Goal: Task Accomplishment & Management: Complete application form

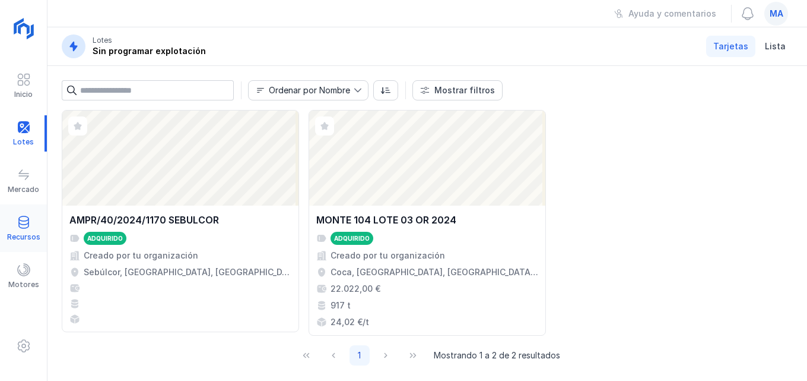
click at [24, 231] on div at bounding box center [24, 223] width 14 height 17
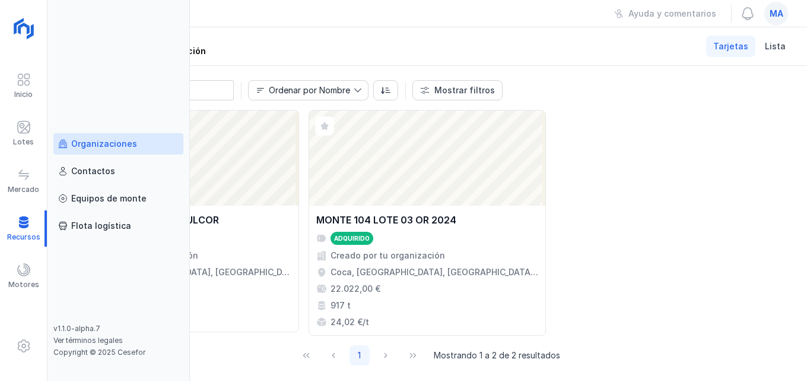
click at [106, 141] on div "Organizaciones" at bounding box center [104, 144] width 66 height 12
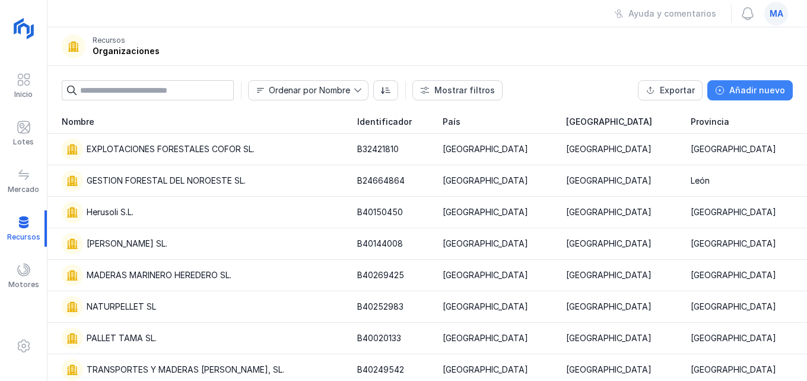
click at [747, 92] on div "Añadir nuevo" at bounding box center [758, 90] width 56 height 12
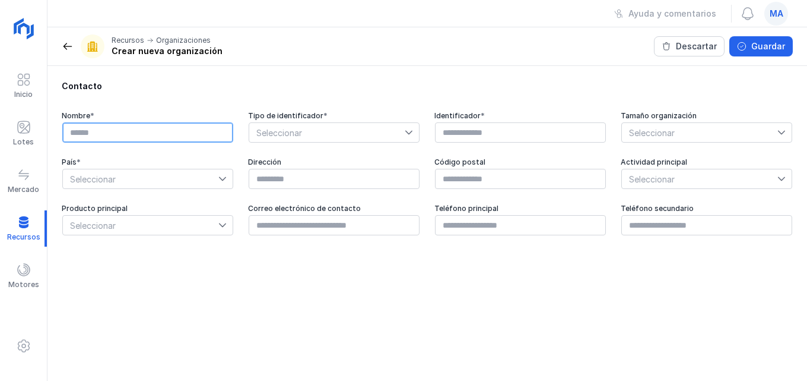
click at [104, 131] on input "text" at bounding box center [147, 132] width 171 height 20
type input "*"
type input "**********"
click at [412, 128] on icon at bounding box center [409, 132] width 8 height 8
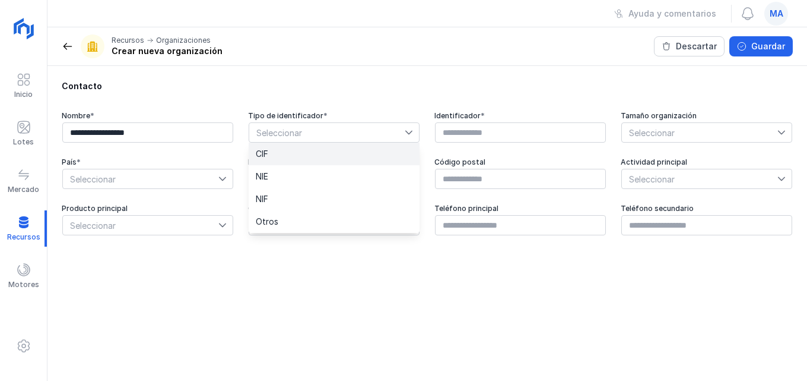
click at [335, 151] on li "CIF" at bounding box center [334, 153] width 171 height 23
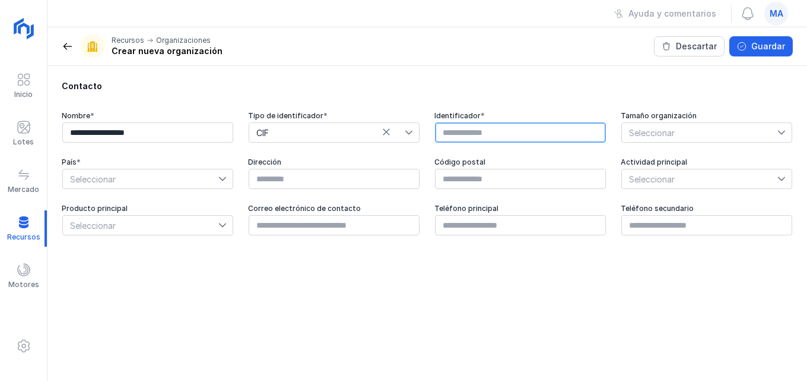
click at [513, 137] on input "text" at bounding box center [520, 132] width 171 height 20
type input "*********"
click at [708, 139] on span "Seleccionar" at bounding box center [700, 132] width 156 height 19
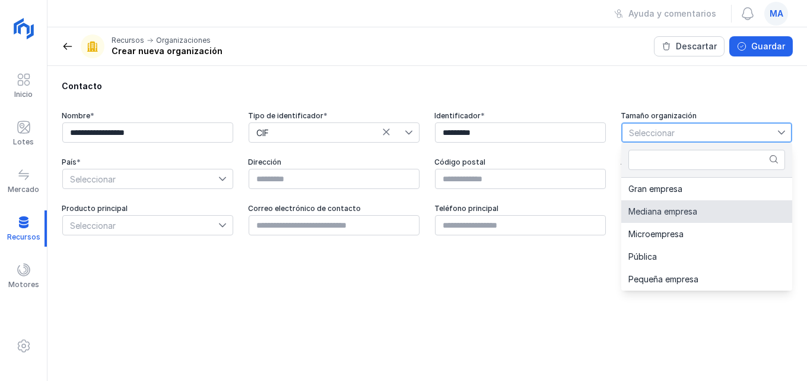
click at [699, 217] on li "Mediana empresa" at bounding box center [707, 211] width 171 height 23
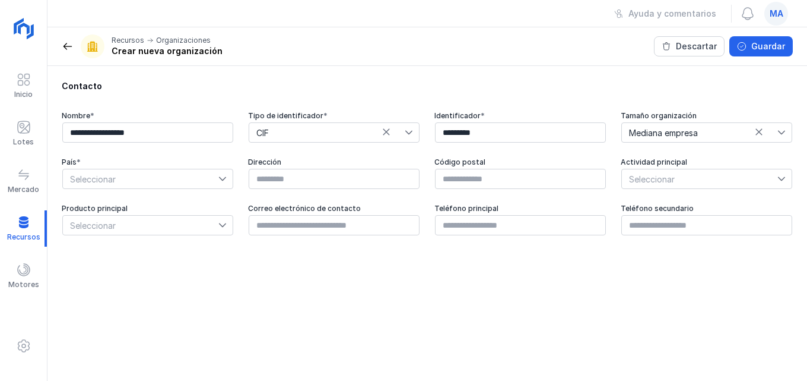
click at [222, 176] on icon at bounding box center [222, 179] width 8 height 8
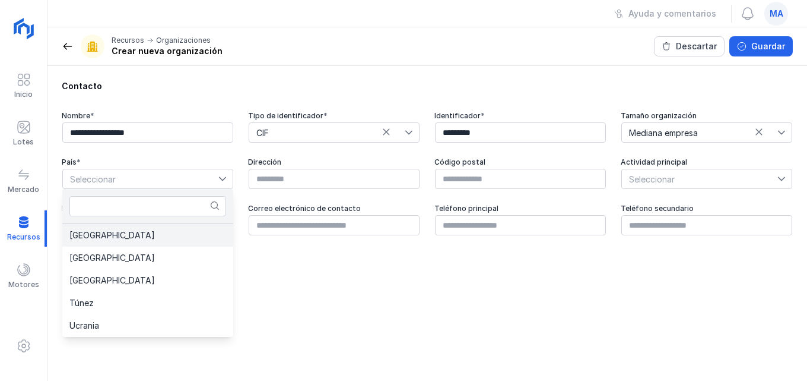
click at [150, 236] on li "[GEOGRAPHIC_DATA]" at bounding box center [147, 235] width 171 height 23
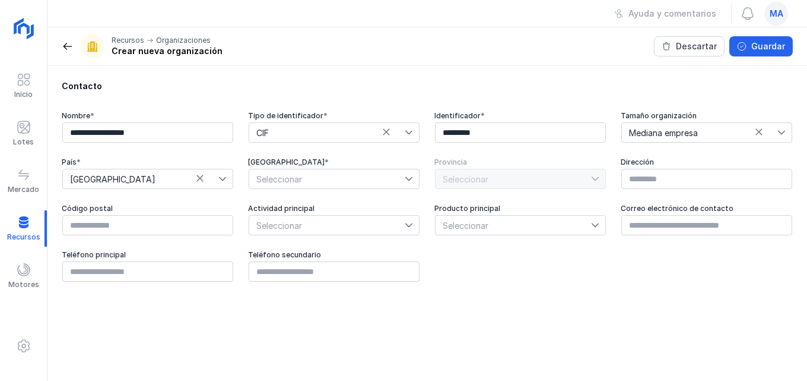
click at [411, 176] on icon at bounding box center [409, 179] width 8 height 8
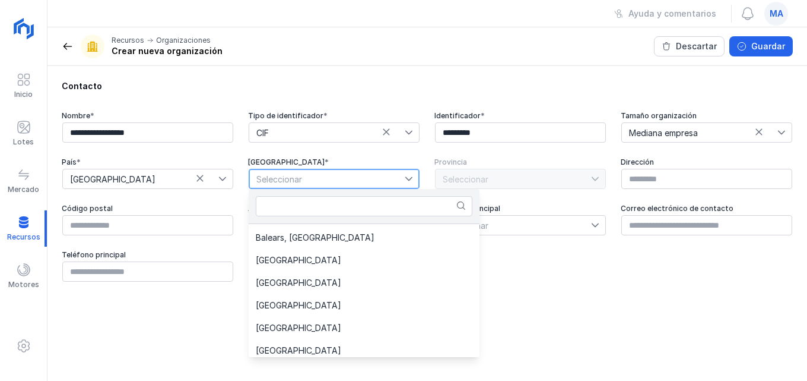
scroll to position [58, 0]
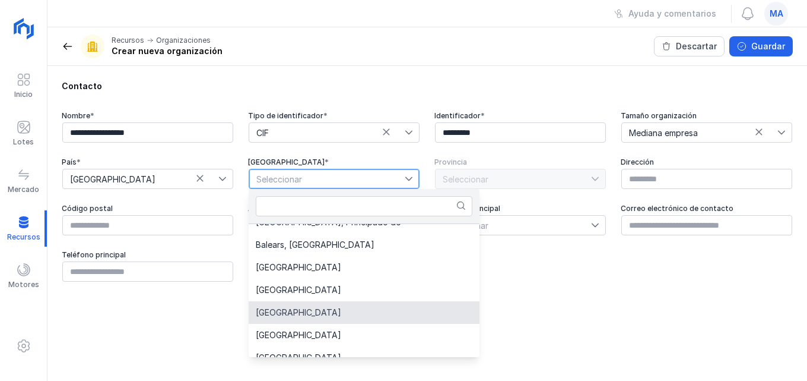
drag, startPoint x: 320, startPoint y: 318, endPoint x: 329, endPoint y: 310, distance: 11.4
click at [321, 318] on li "[GEOGRAPHIC_DATA]" at bounding box center [364, 312] width 231 height 23
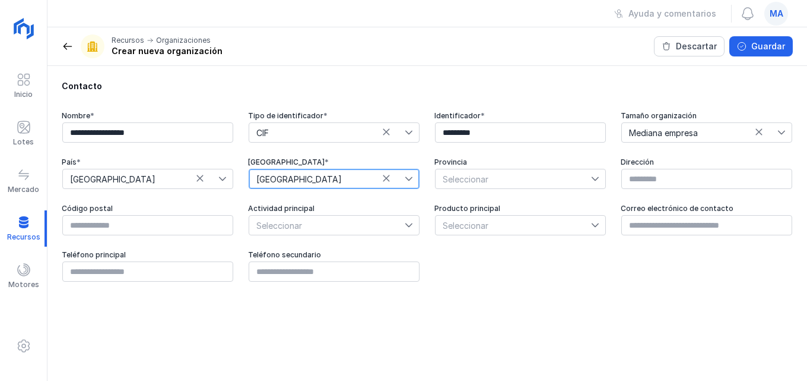
click at [600, 179] on div at bounding box center [598, 178] width 14 height 19
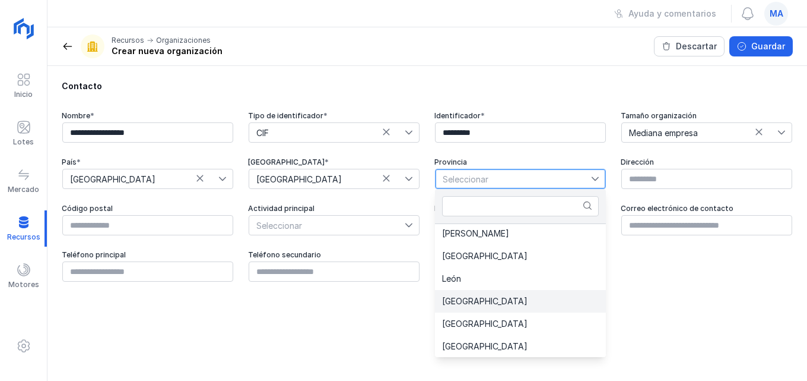
scroll to position [2, 0]
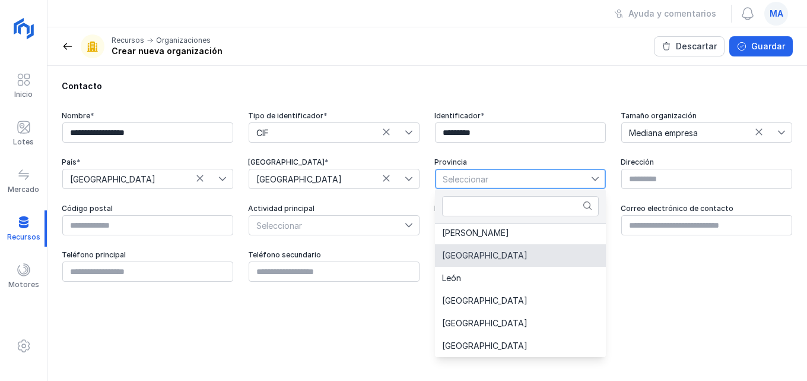
click at [468, 255] on span "[GEOGRAPHIC_DATA]" at bounding box center [484, 255] width 85 height 8
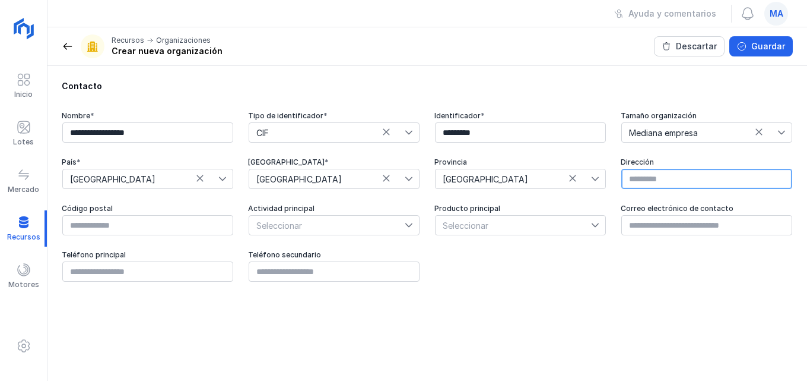
click at [750, 181] on input "text" at bounding box center [707, 179] width 171 height 20
type input "**********"
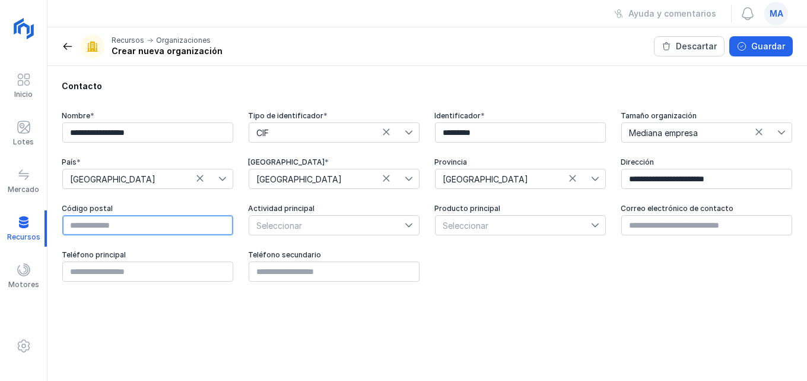
click at [161, 231] on input "text" at bounding box center [147, 225] width 171 height 20
type input "*****"
click at [405, 226] on icon at bounding box center [409, 225] width 8 height 8
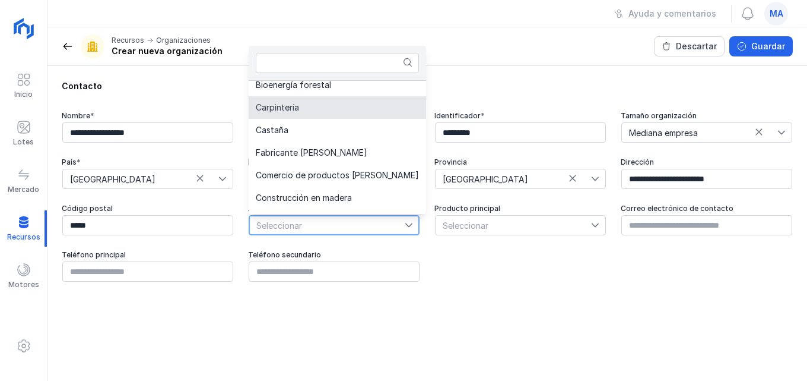
scroll to position [119, 0]
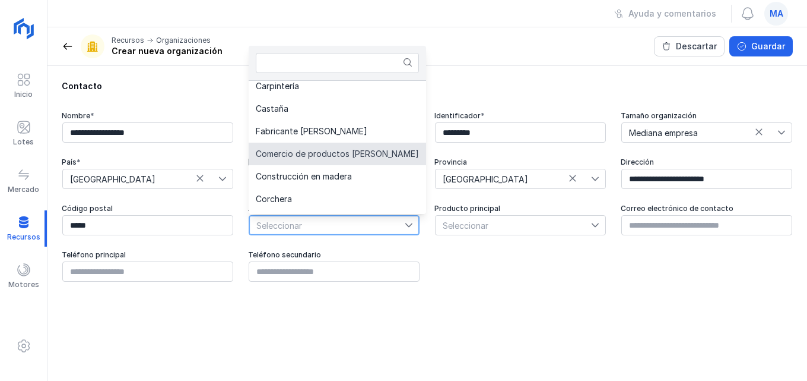
click at [398, 153] on li "Comercio de productos [PERSON_NAME]" at bounding box center [337, 153] width 177 height 23
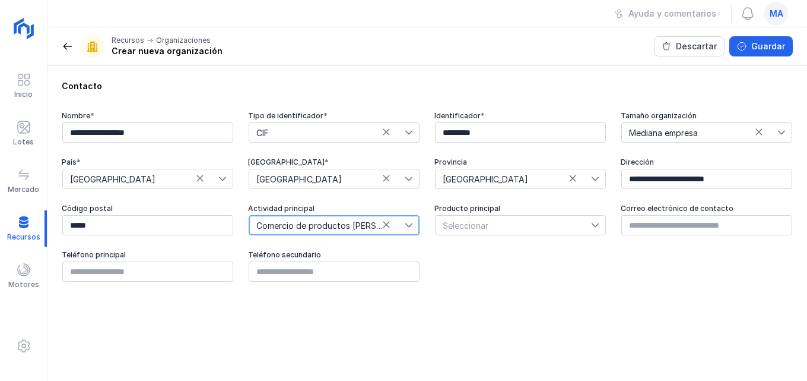
click at [481, 224] on span "Seleccionar" at bounding box center [514, 224] width 156 height 19
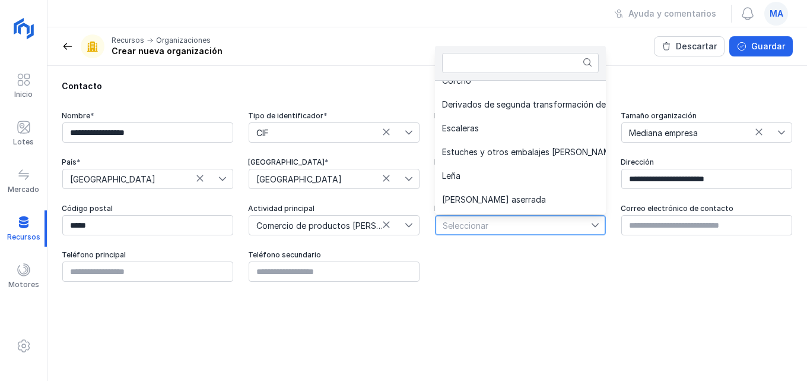
scroll to position [356, 0]
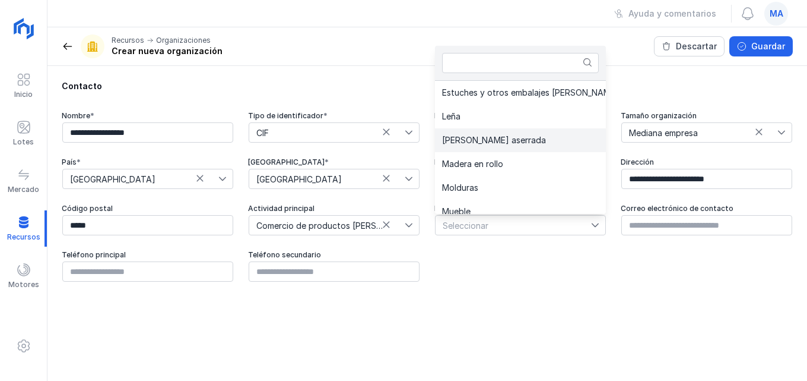
click at [483, 140] on span "[PERSON_NAME] aserrada" at bounding box center [494, 140] width 104 height 8
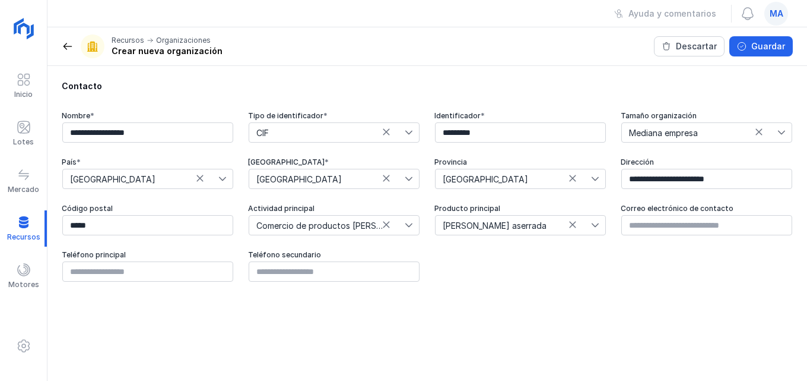
click at [595, 221] on icon at bounding box center [595, 225] width 8 height 8
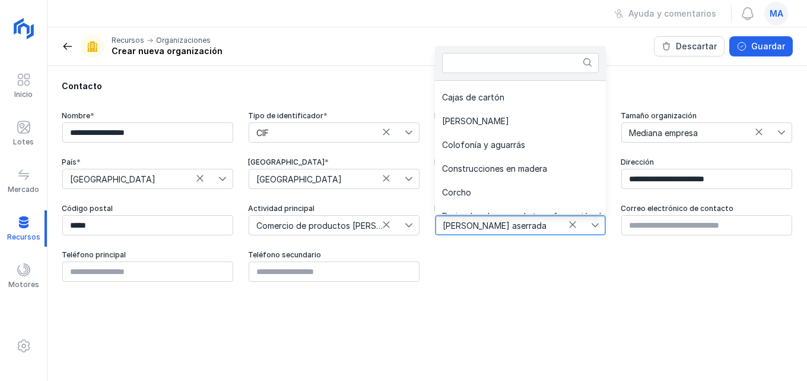
scroll to position [185, 0]
click at [558, 123] on li "[PERSON_NAME]" at bounding box center [541, 122] width 213 height 24
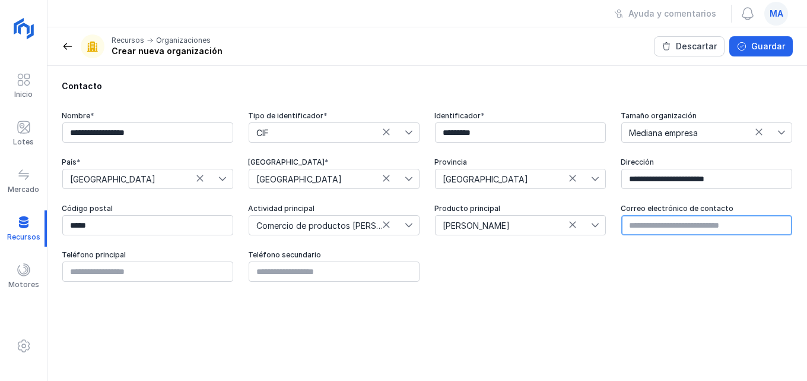
click at [680, 223] on input "text" at bounding box center [707, 225] width 171 height 20
click at [602, 220] on div at bounding box center [598, 224] width 14 height 19
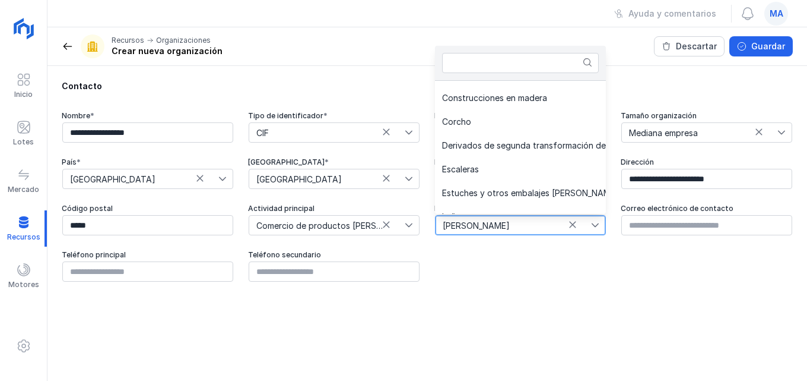
scroll to position [196, 0]
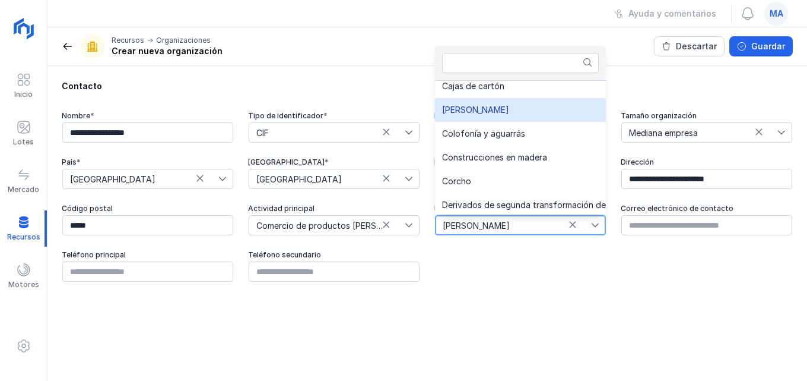
click at [511, 103] on li "[PERSON_NAME]" at bounding box center [541, 110] width 213 height 24
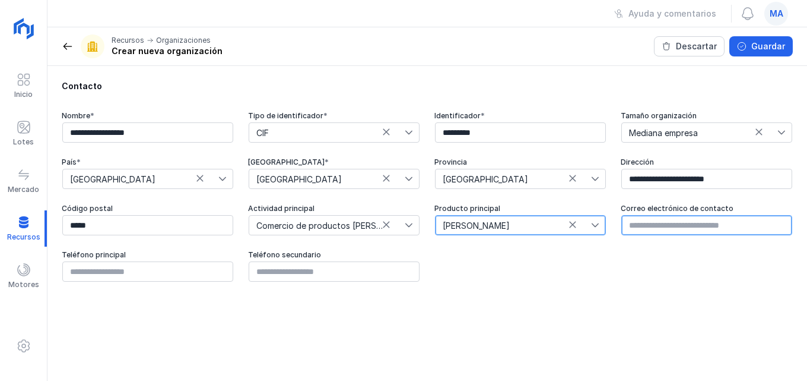
click at [681, 220] on input "text" at bounding box center [707, 225] width 171 height 20
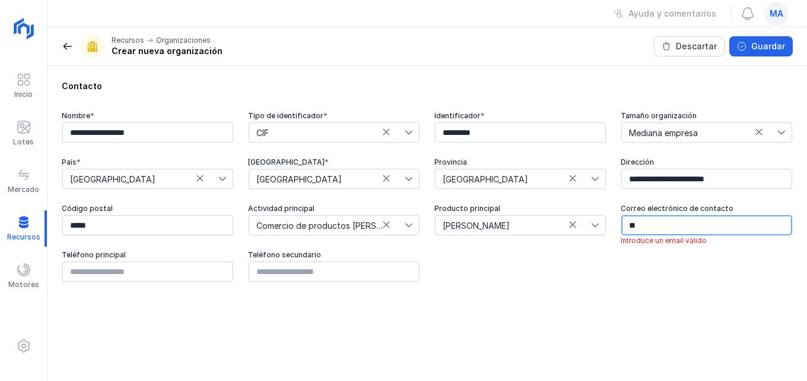
type input "*"
type input "**********"
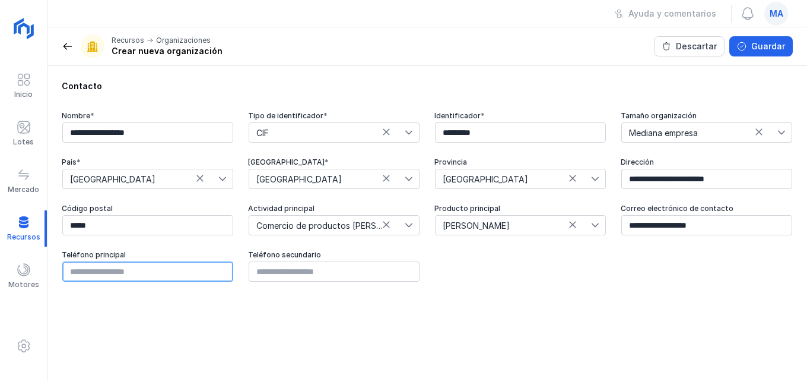
click at [125, 272] on input "text" at bounding box center [147, 271] width 171 height 20
type input "*********"
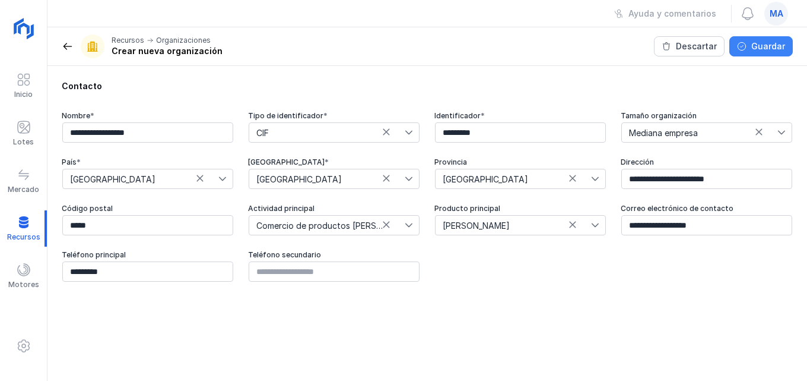
click at [756, 47] on div "Guardar" at bounding box center [769, 46] width 34 height 12
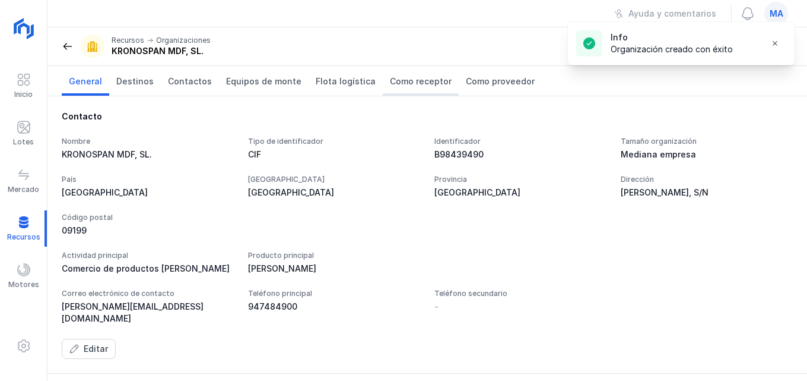
click at [423, 80] on span "Como receptor" at bounding box center [421, 81] width 62 height 12
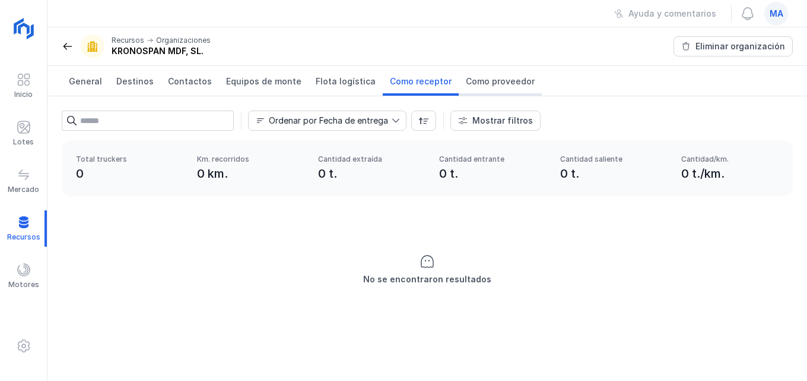
click at [503, 78] on span "Como proveedor" at bounding box center [500, 81] width 69 height 12
